Goal: Task Accomplishment & Management: Manage account settings

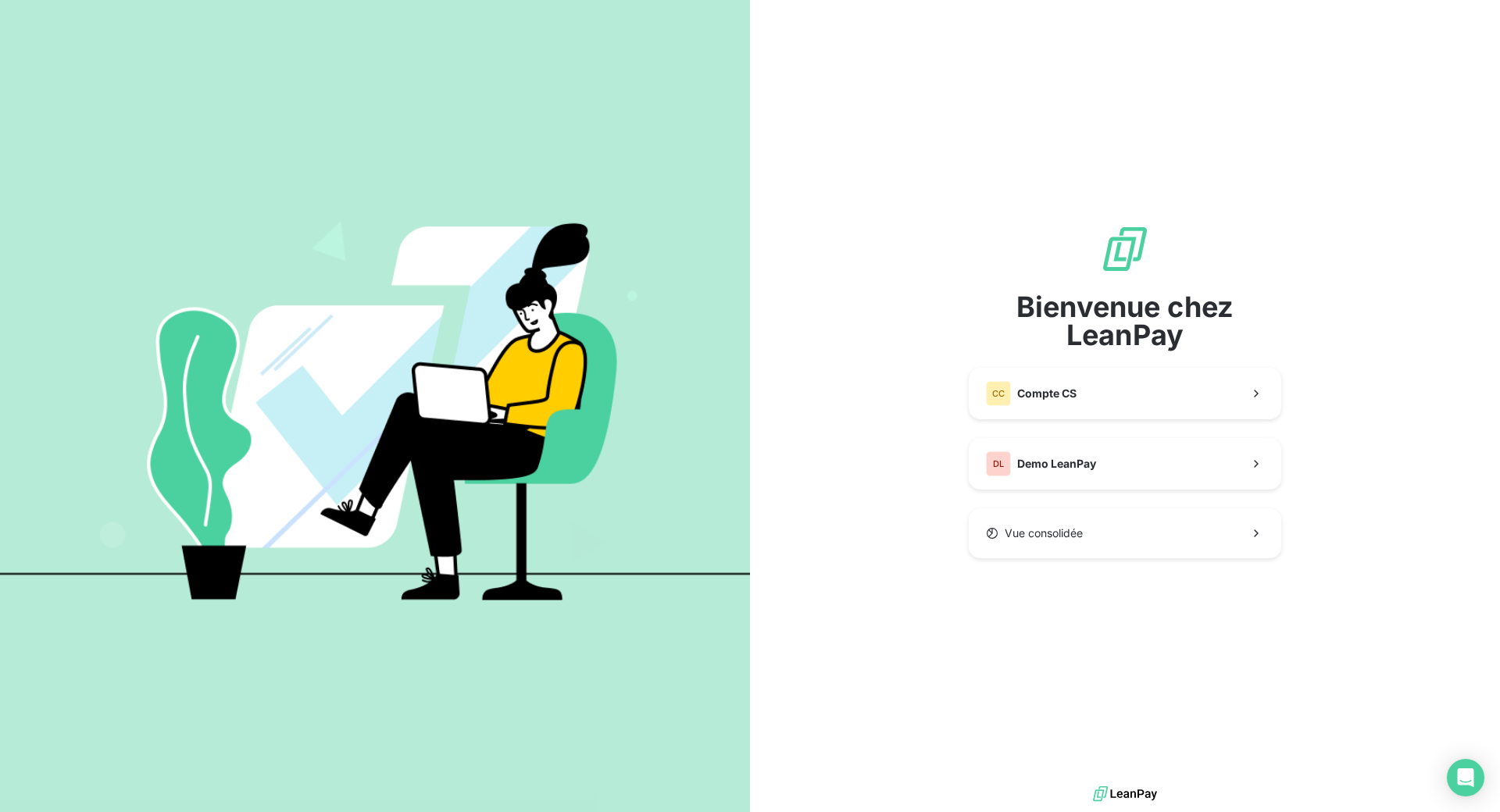
click at [1139, 433] on div "Bienvenue chez LeanPay CC Compte CS DL Demo LeanPay Vue consolidée" at bounding box center [1125, 391] width 313 height 334
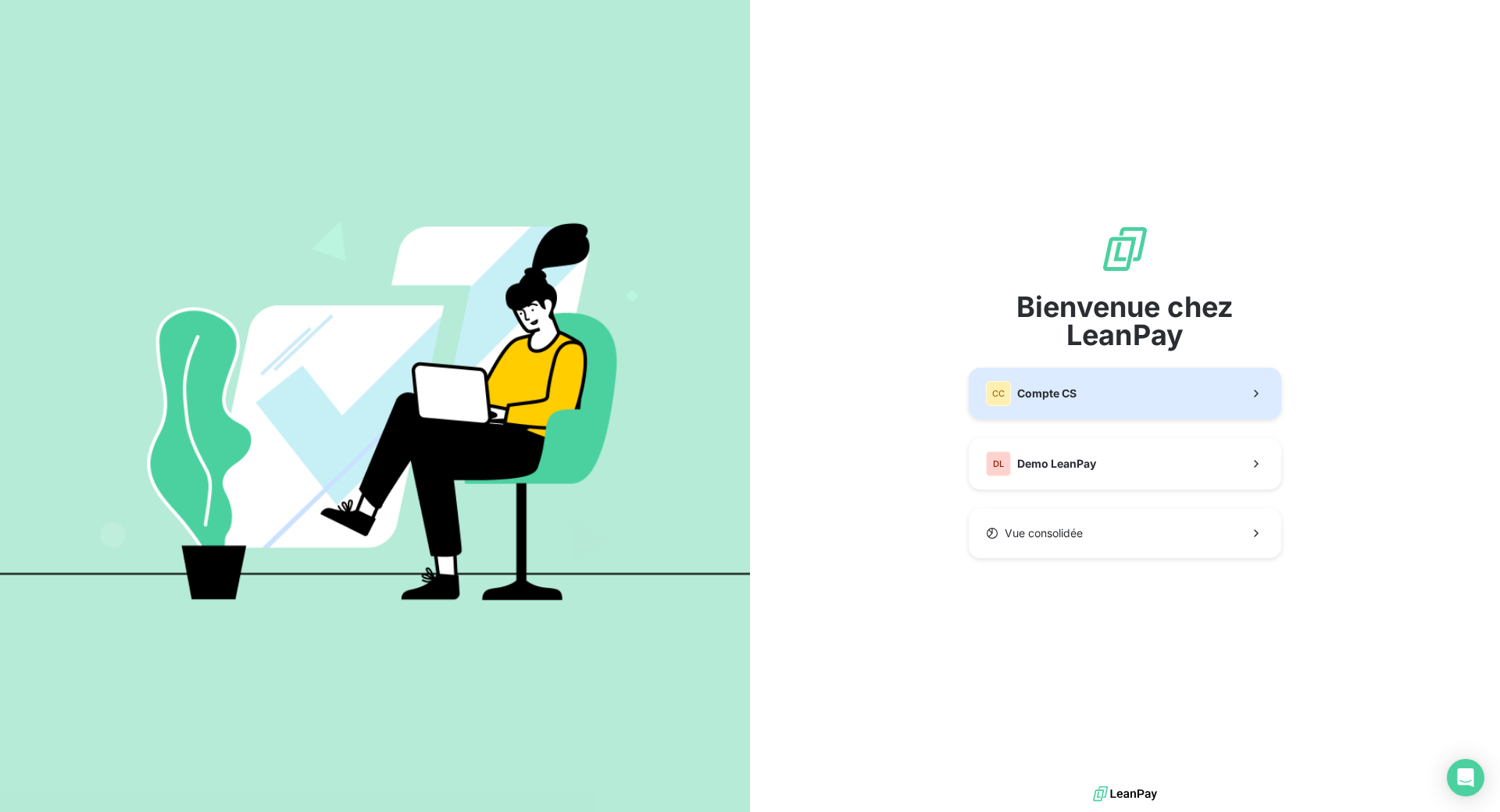
click at [1140, 392] on button "CC Compte CS" at bounding box center [1125, 393] width 313 height 52
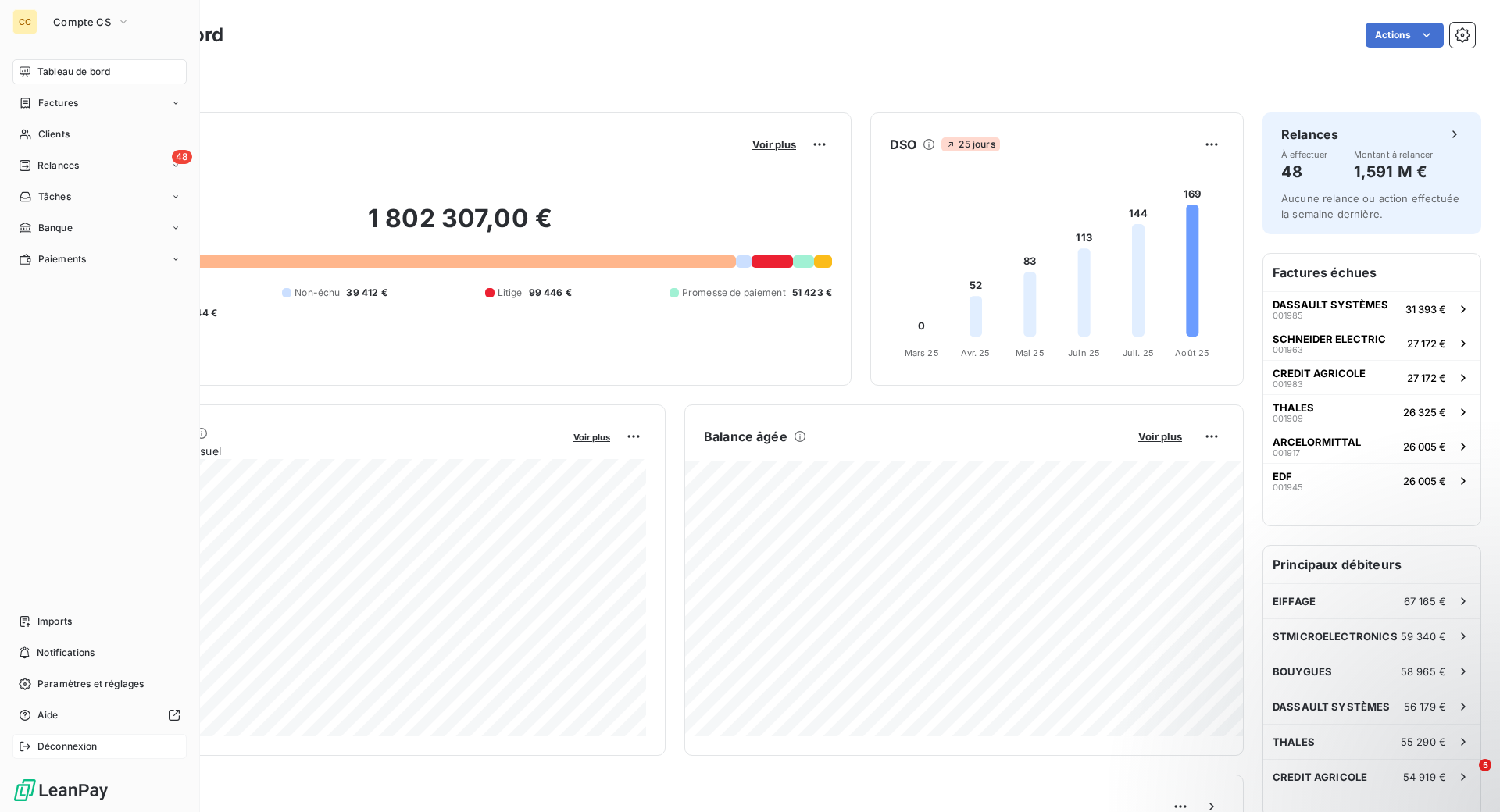
click at [39, 753] on span "Déconnexion" at bounding box center [67, 747] width 60 height 14
